Goal: Information Seeking & Learning: Learn about a topic

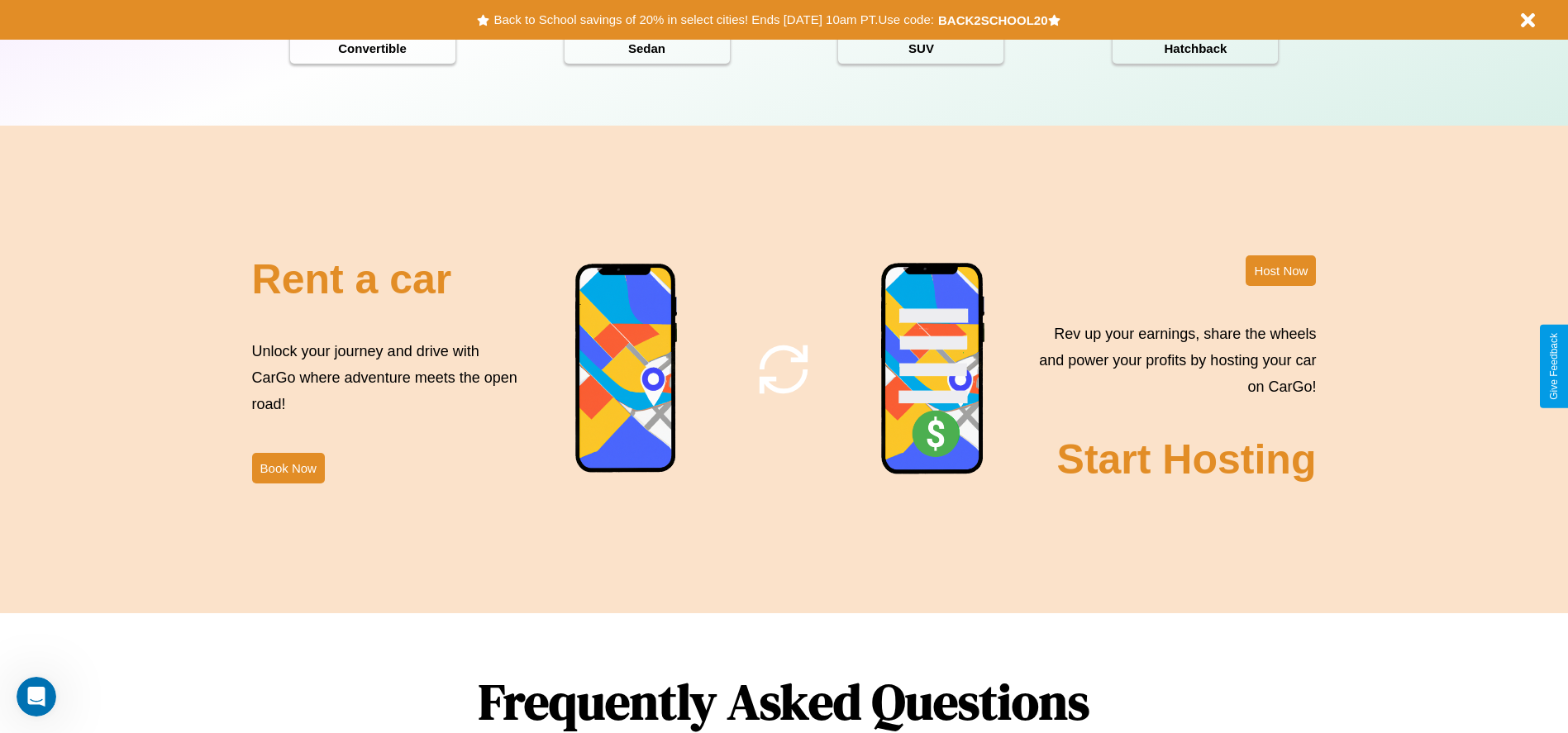
scroll to position [2372, 0]
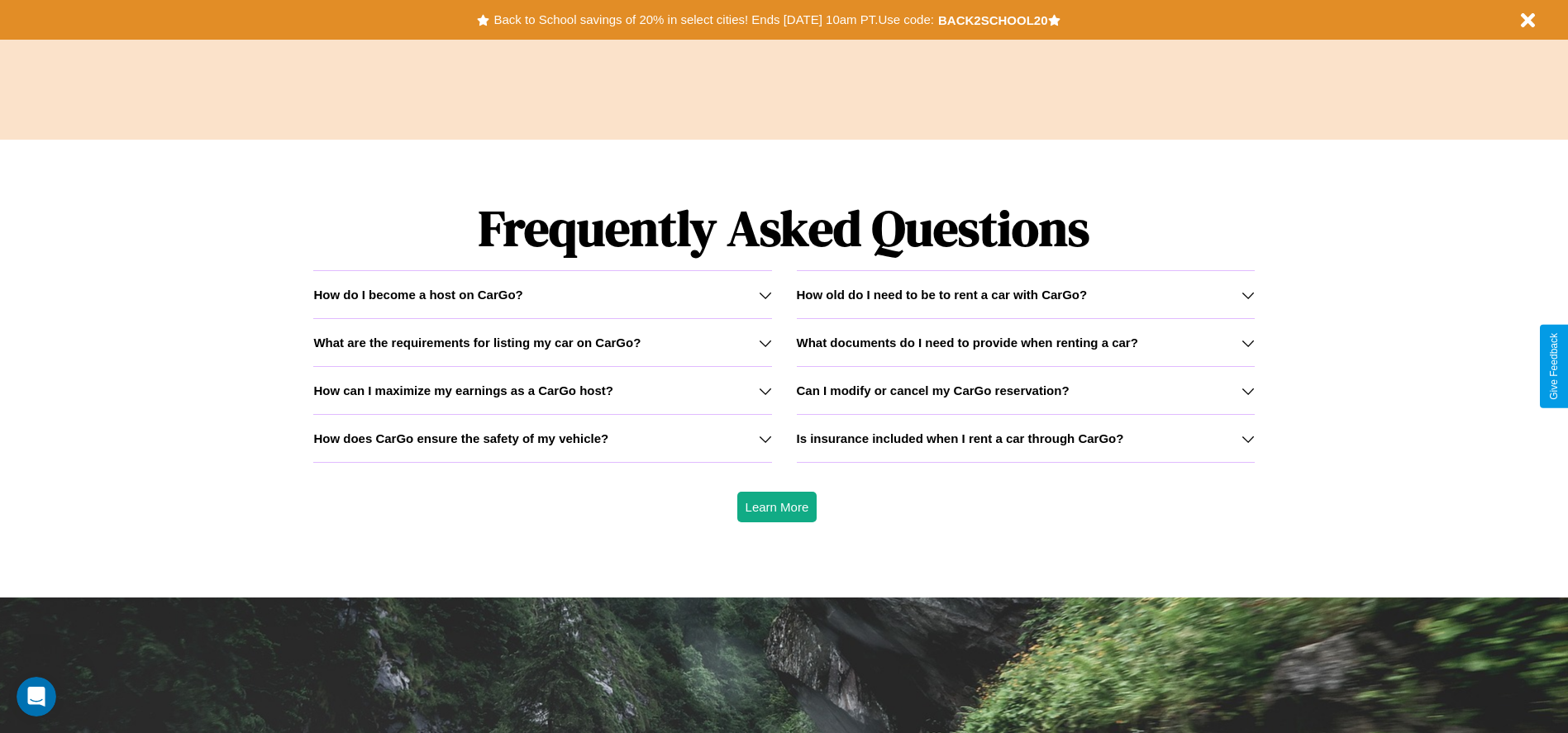
click at [1025, 294] on h3 "How old do I need to be to rent a car with CarGo?" at bounding box center [942, 294] width 291 height 14
click at [1025, 438] on h3 "Is insurance included when I rent a car through CarGo?" at bounding box center [961, 438] width 327 height 14
click at [542, 438] on h3 "How does CarGo ensure the safety of my vehicle?" at bounding box center [460, 438] width 295 height 14
click at [542, 391] on h3 "How can I maximize my earnings as a CarGo host?" at bounding box center [463, 390] width 300 height 14
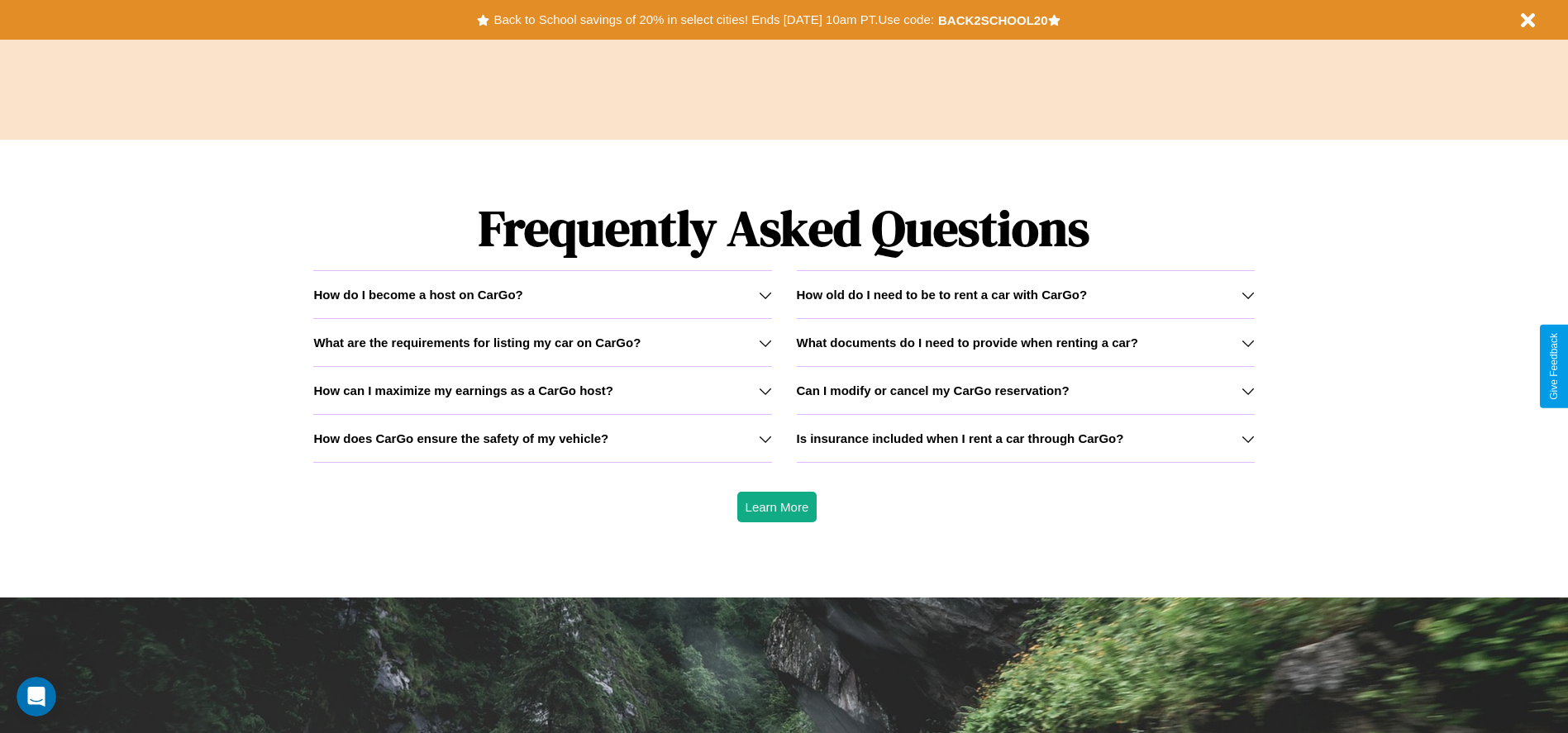
click at [1247, 438] on icon at bounding box center [1248, 439] width 13 height 13
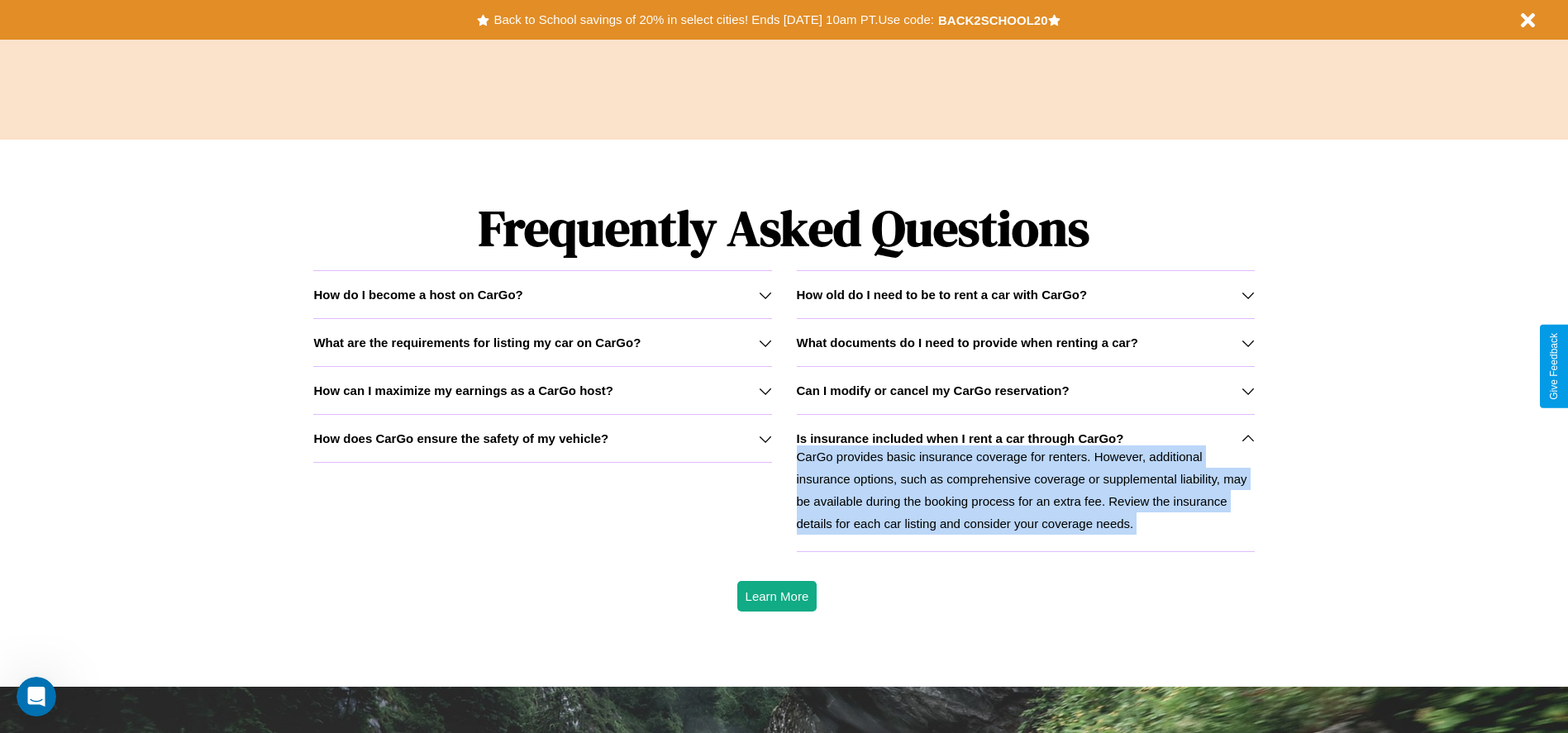
click at [1025, 483] on p "CarGo provides basic insurance coverage for renters. However, additional insura…" at bounding box center [1026, 490] width 458 height 89
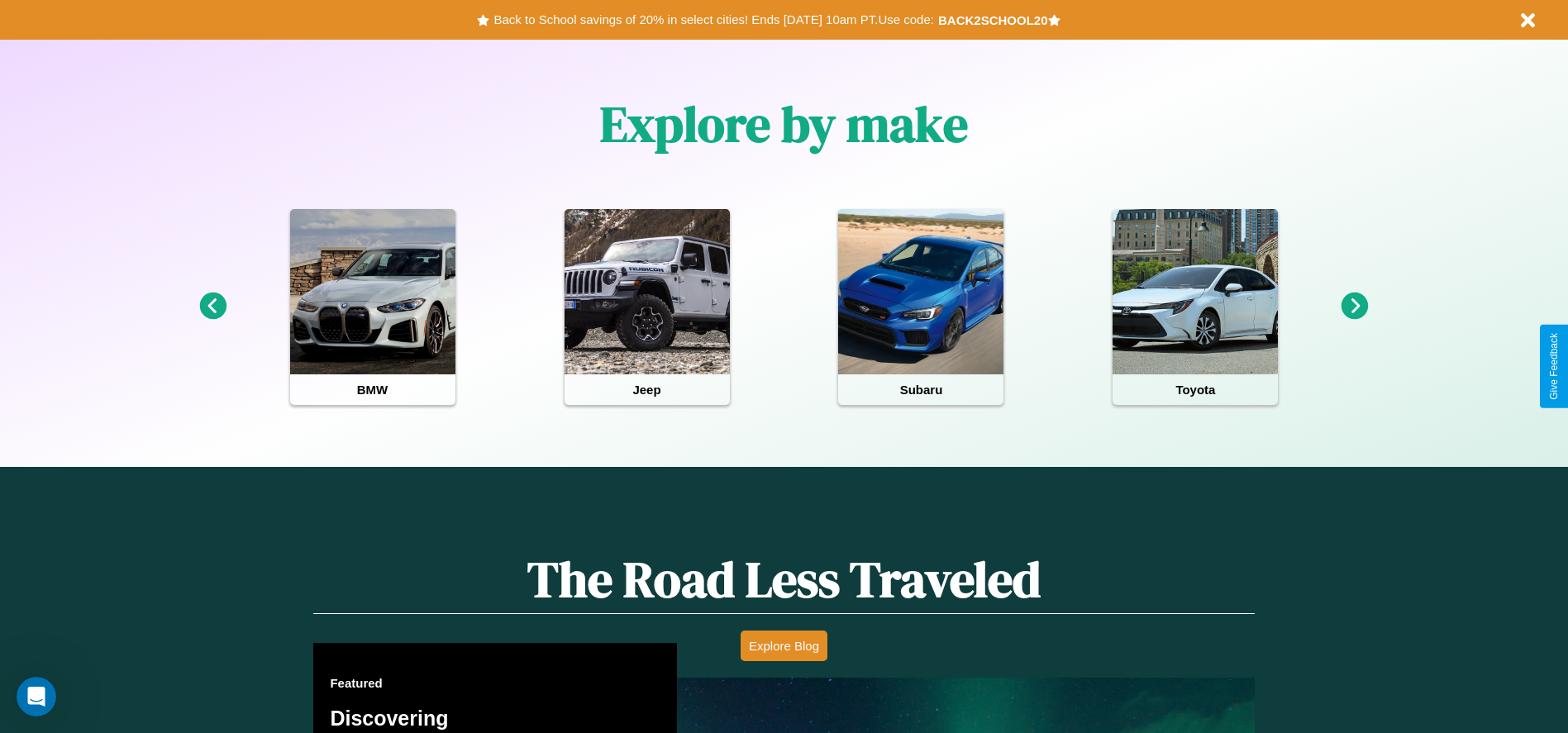
scroll to position [343, 0]
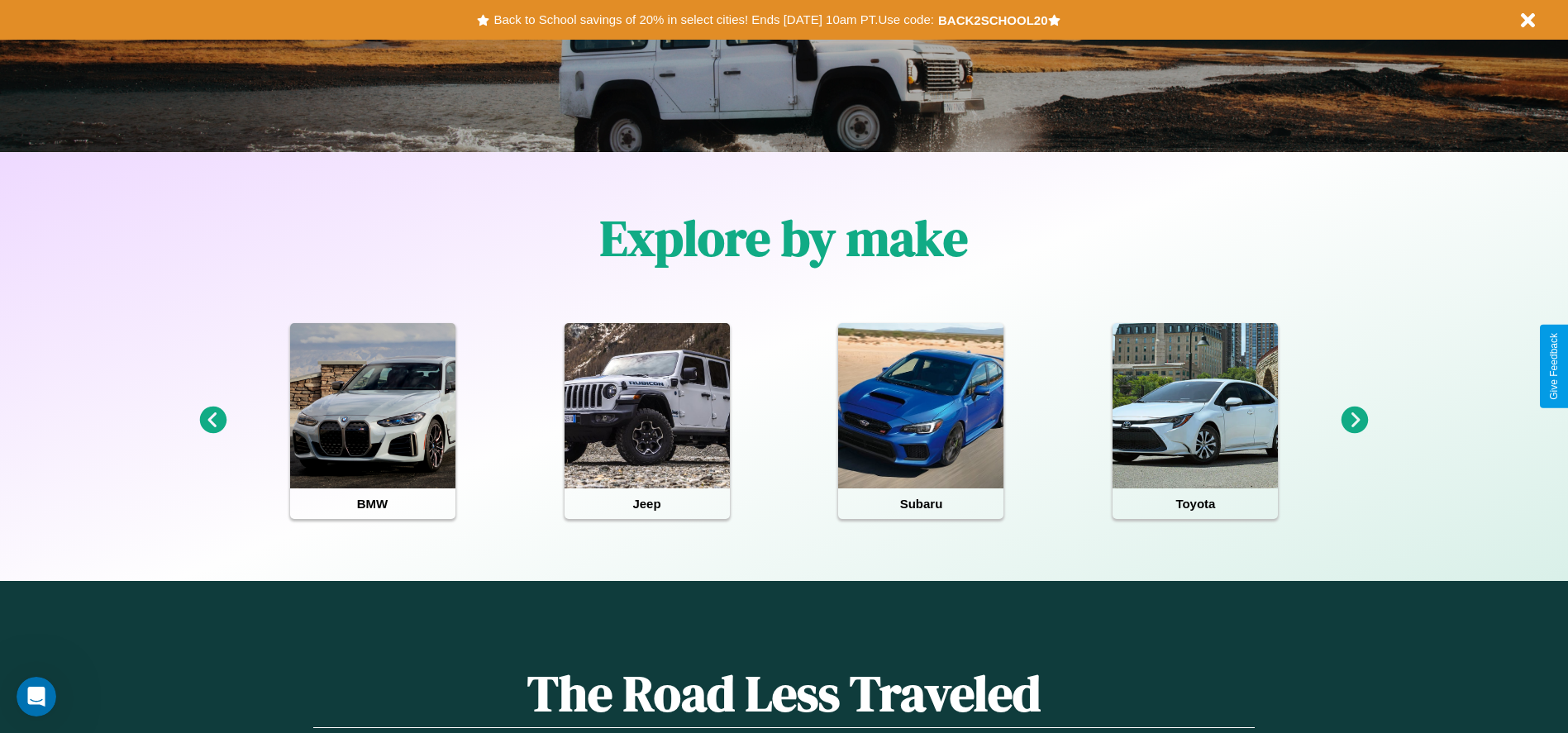
click at [1355, 420] on icon at bounding box center [1355, 420] width 27 height 27
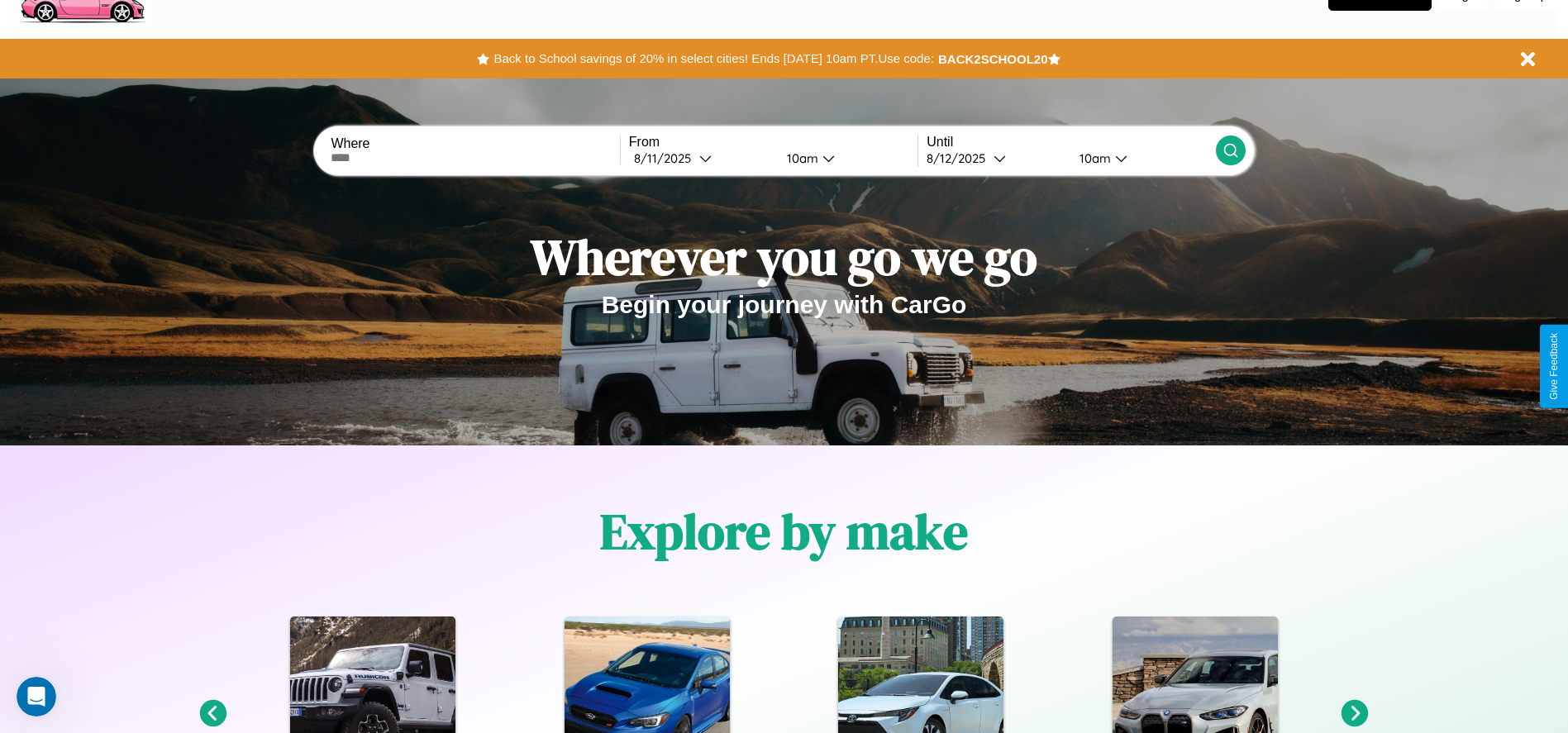
scroll to position [0, 0]
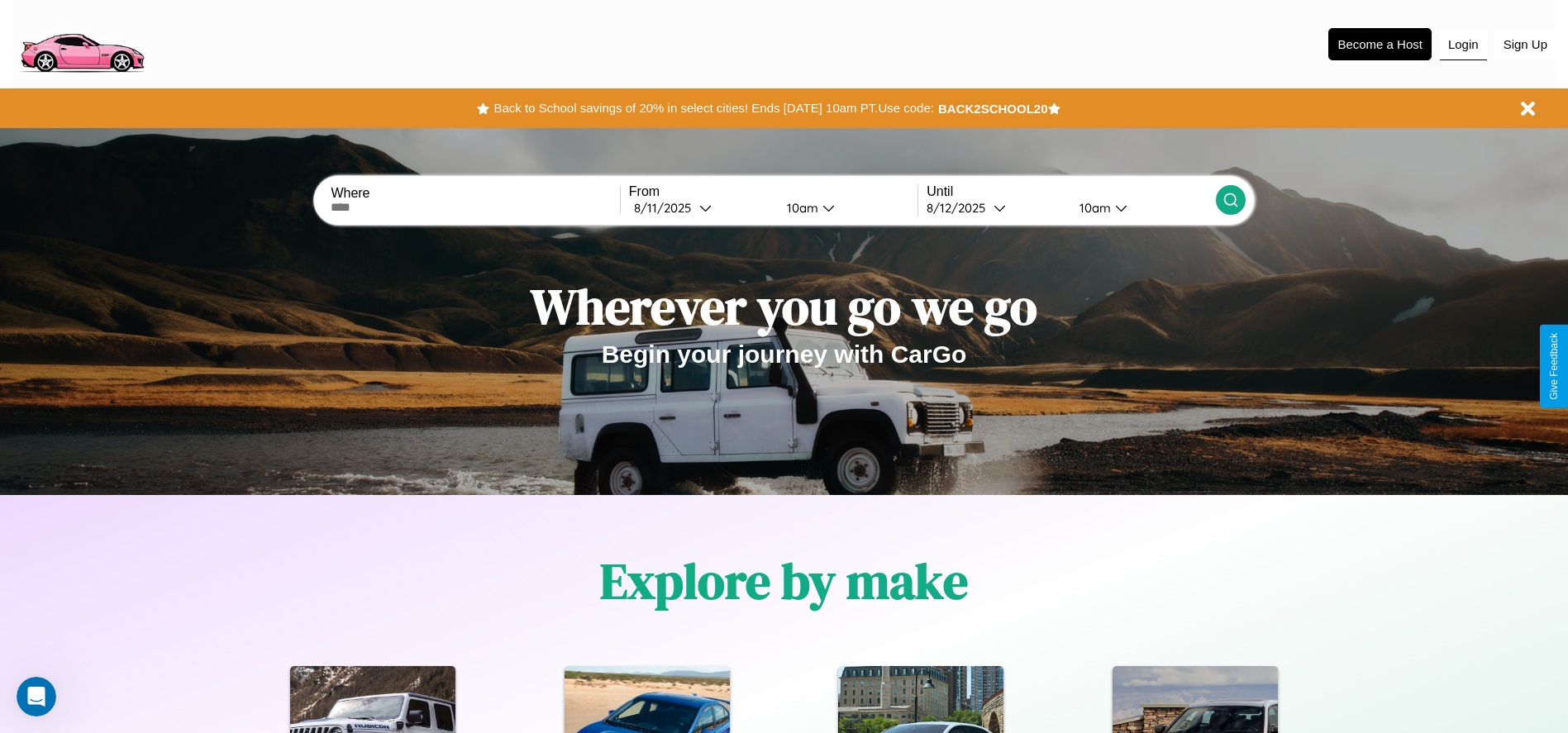
click at [1463, 44] on button "Login" at bounding box center [1463, 45] width 47 height 32
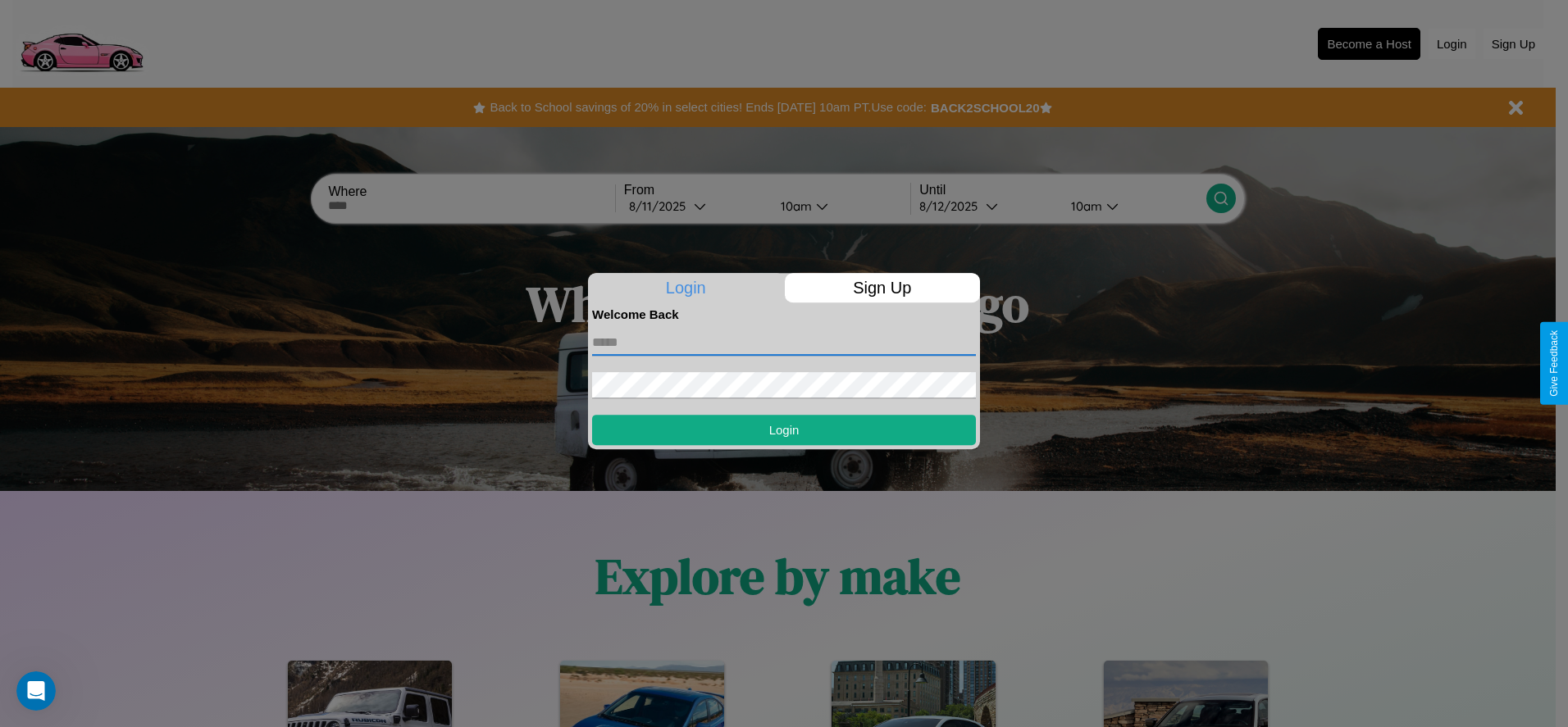
click at [784, 342] on input "text" at bounding box center [784, 342] width 384 height 26
type input "**********"
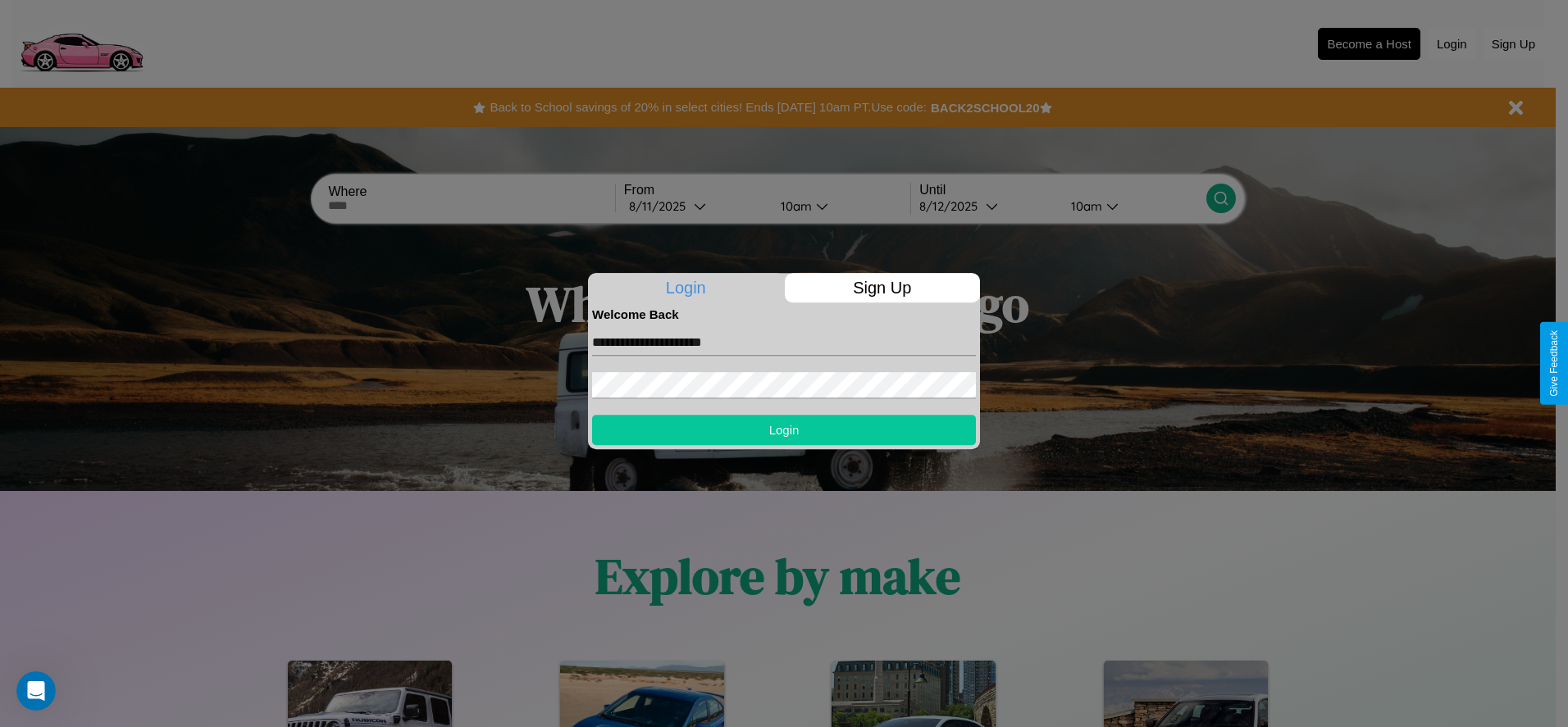
click at [784, 430] on button "Login" at bounding box center [784, 430] width 384 height 30
